Goal: Task Accomplishment & Management: Manage account settings

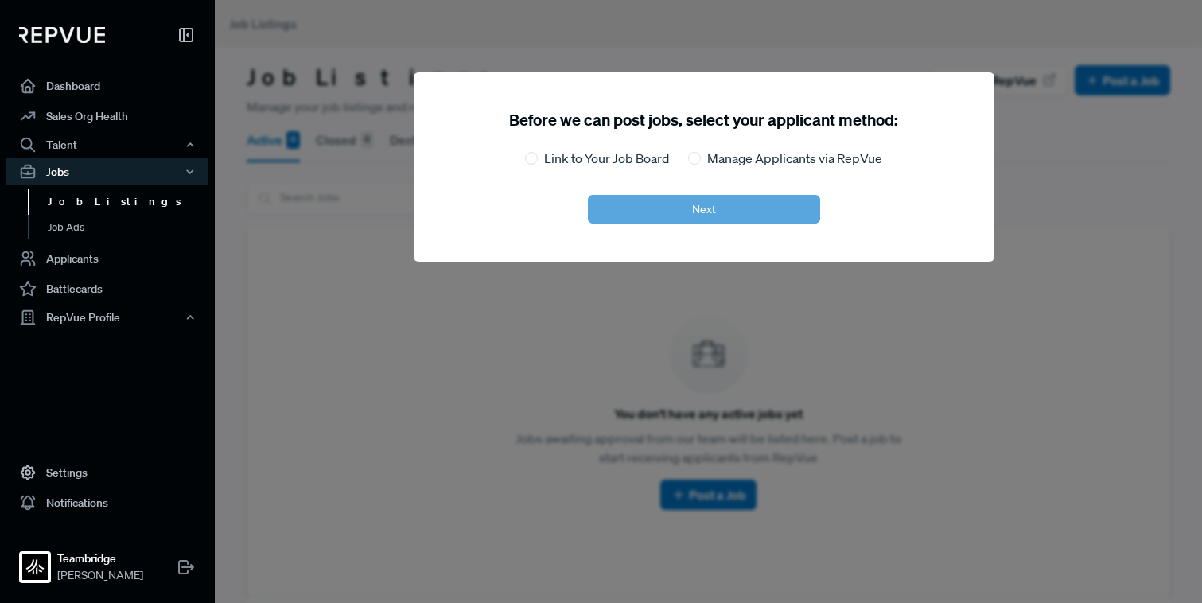
click at [570, 160] on label "Link to Your Job Board" at bounding box center [606, 158] width 125 height 19
click at [538, 160] on input "Link to Your Job Board" at bounding box center [531, 158] width 13 height 13
radio input "true"
click at [642, 235] on div "Before we can post jobs, select your applicant method: Link to Your Job Board M…" at bounding box center [704, 166] width 581 height 189
click at [642, 211] on button "Next" at bounding box center [704, 209] width 232 height 29
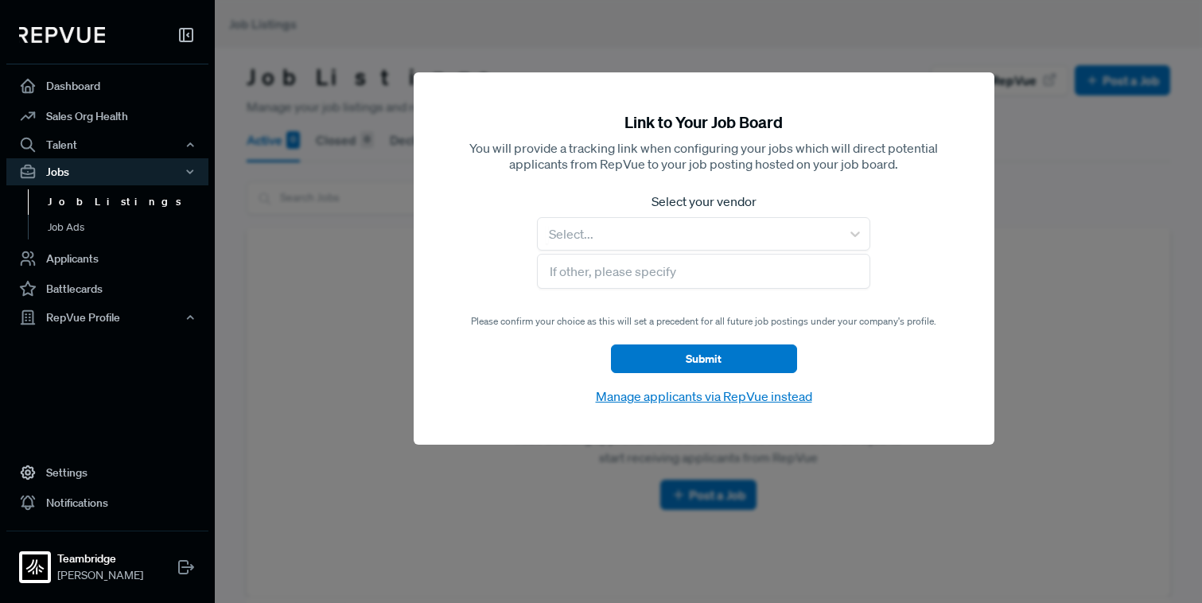
click at [1038, 257] on div at bounding box center [816, 301] width 1202 height 603
click at [96, 80] on link "Dashboard" at bounding box center [107, 86] width 202 height 30
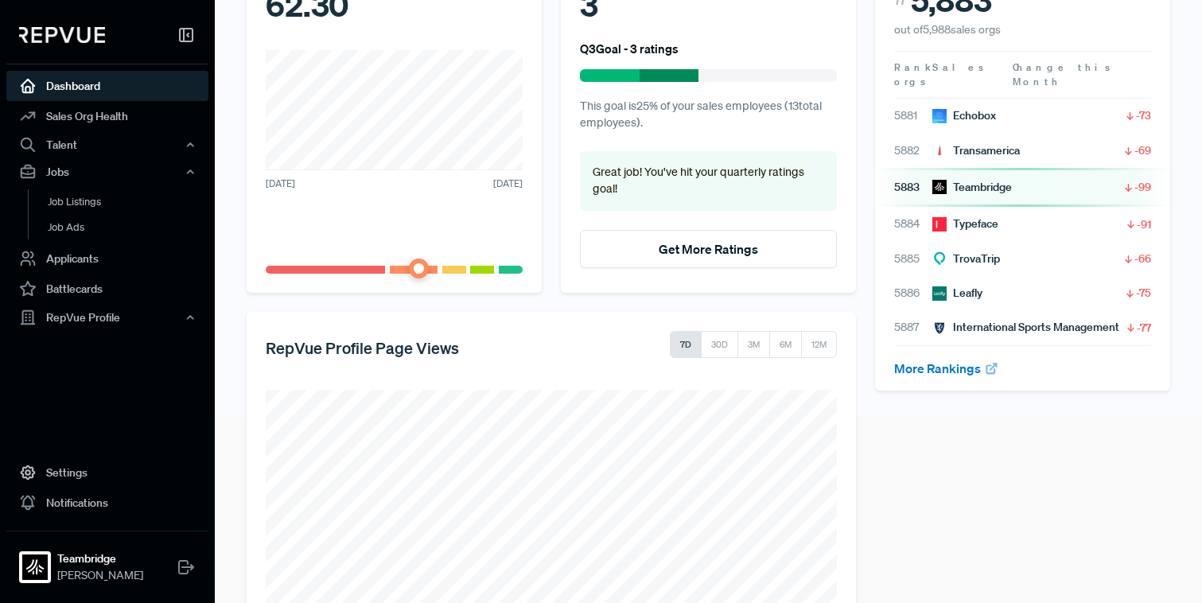
scroll to position [188, 0]
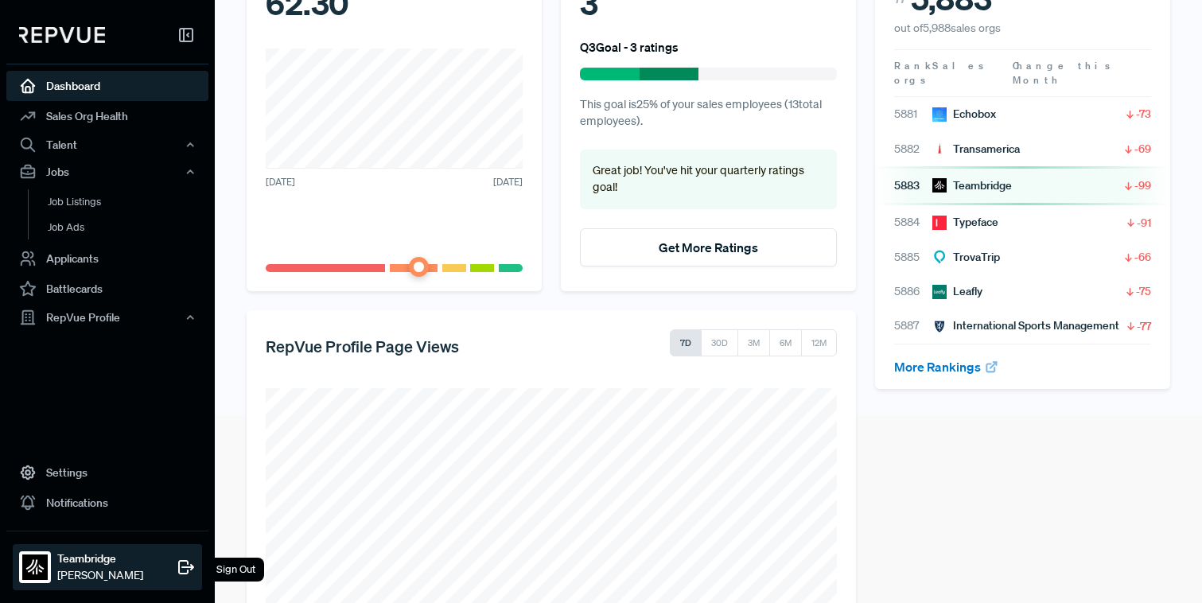
click at [119, 564] on div "Teambridge [PERSON_NAME] Sign Out" at bounding box center [107, 567] width 189 height 46
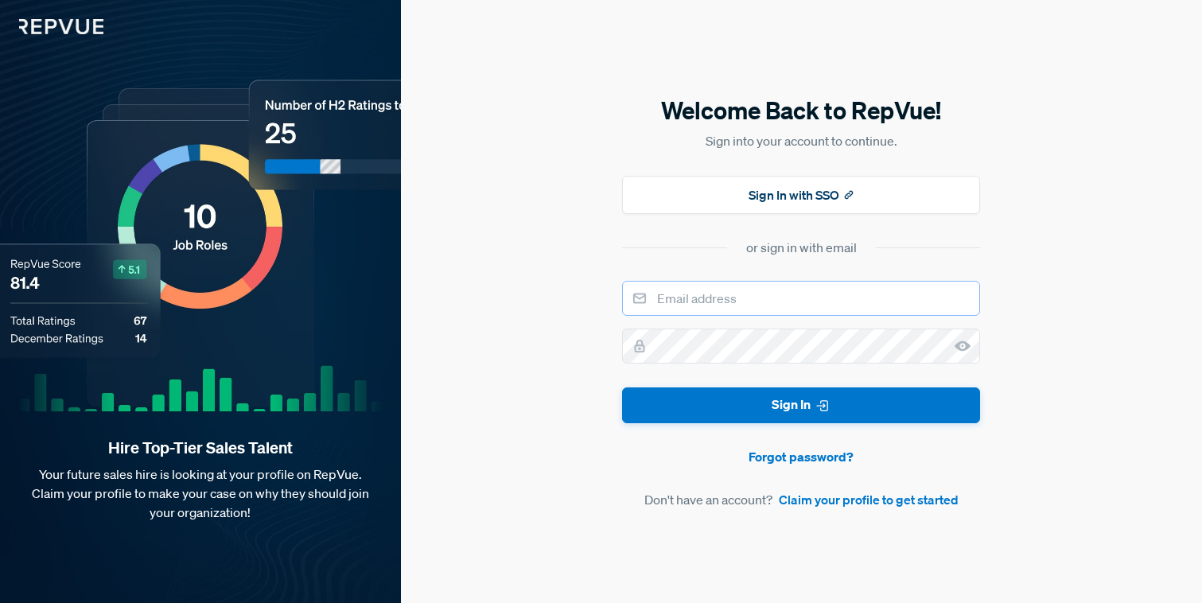
click at [816, 306] on input "email" at bounding box center [801, 298] width 358 height 35
click at [777, 195] on button "Sign In with SSO" at bounding box center [801, 195] width 358 height 38
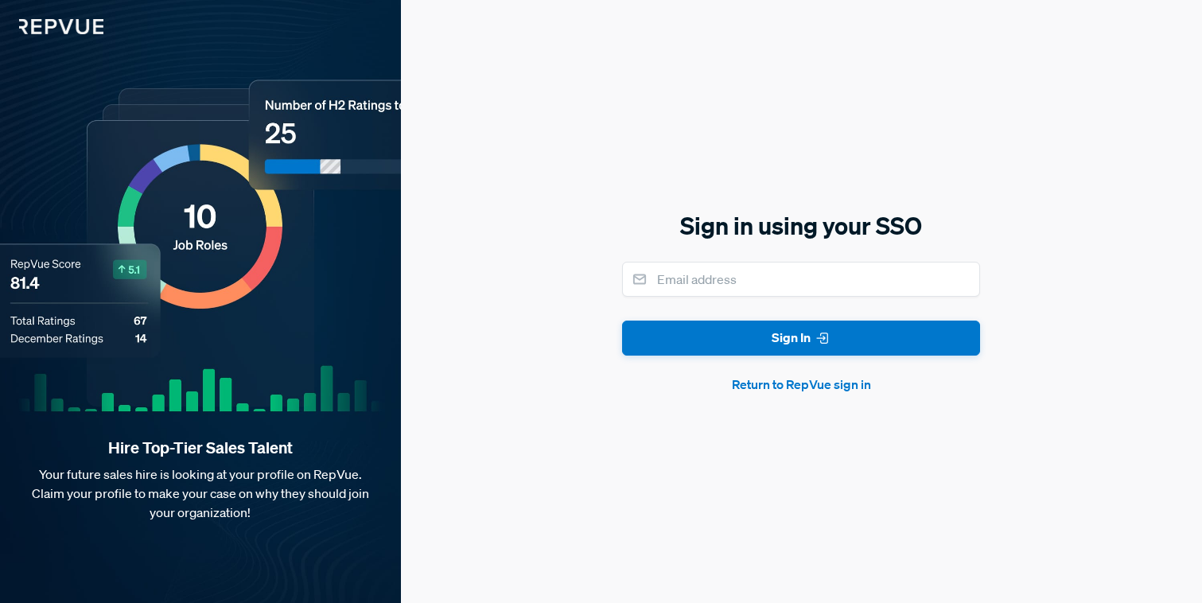
click at [769, 296] on form "Sign In Return to RepVue sign in" at bounding box center [801, 328] width 358 height 133
click at [769, 282] on input "email" at bounding box center [801, 279] width 358 height 35
type input "[PERSON_NAME][EMAIL_ADDRESS][DOMAIN_NAME]"
click at [622, 321] on button "Sign In" at bounding box center [801, 339] width 358 height 36
